Goal: Task Accomplishment & Management: Use online tool/utility

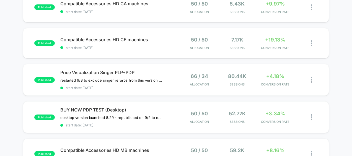
scroll to position [310, 0]
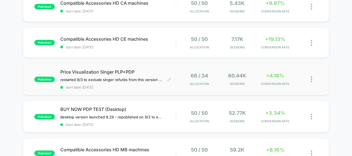
click at [149, 72] on div "Price Visualization Singer PLP+PDP restarted 9/3 to exclude singer refurbs from…" at bounding box center [118, 79] width 116 height 20
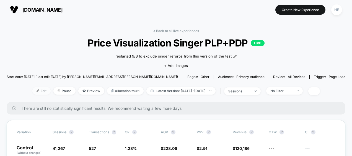
click at [32, 91] on span "Edit" at bounding box center [41, 90] width 18 height 7
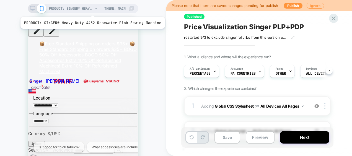
click at [91, 10] on span "PRODUCT: SINGER® Heavy Duty 4452 Rosewater Pink Sewing Machine" at bounding box center [71, 8] width 44 height 9
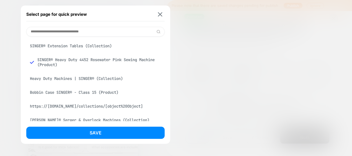
click at [98, 46] on div "SINGER® Extension Tables (Collection)" at bounding box center [95, 46] width 139 height 11
click at [88, 78] on div "Heavy Duty Machines | SINGER® (Collection)" at bounding box center [95, 78] width 139 height 11
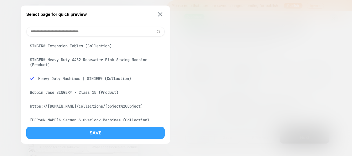
click at [91, 130] on button "Save" at bounding box center [95, 133] width 139 height 12
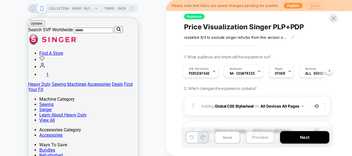
click at [254, 139] on button "Preview" at bounding box center [260, 137] width 29 height 12
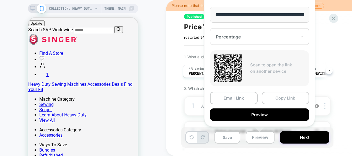
click at [270, 100] on button "Copy Link" at bounding box center [286, 98] width 48 height 12
